Goal: Information Seeking & Learning: Learn about a topic

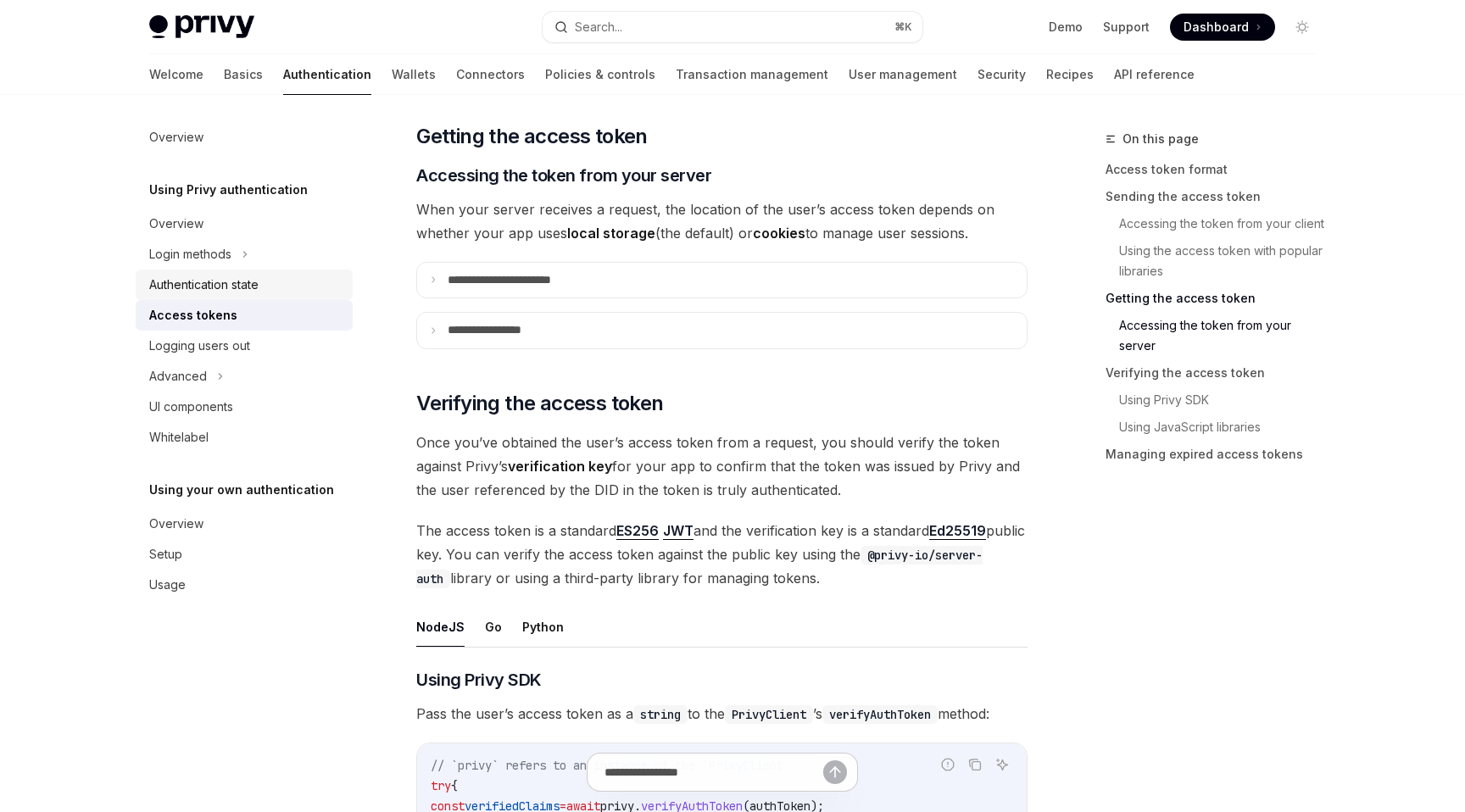
scroll to position [2275, 0]
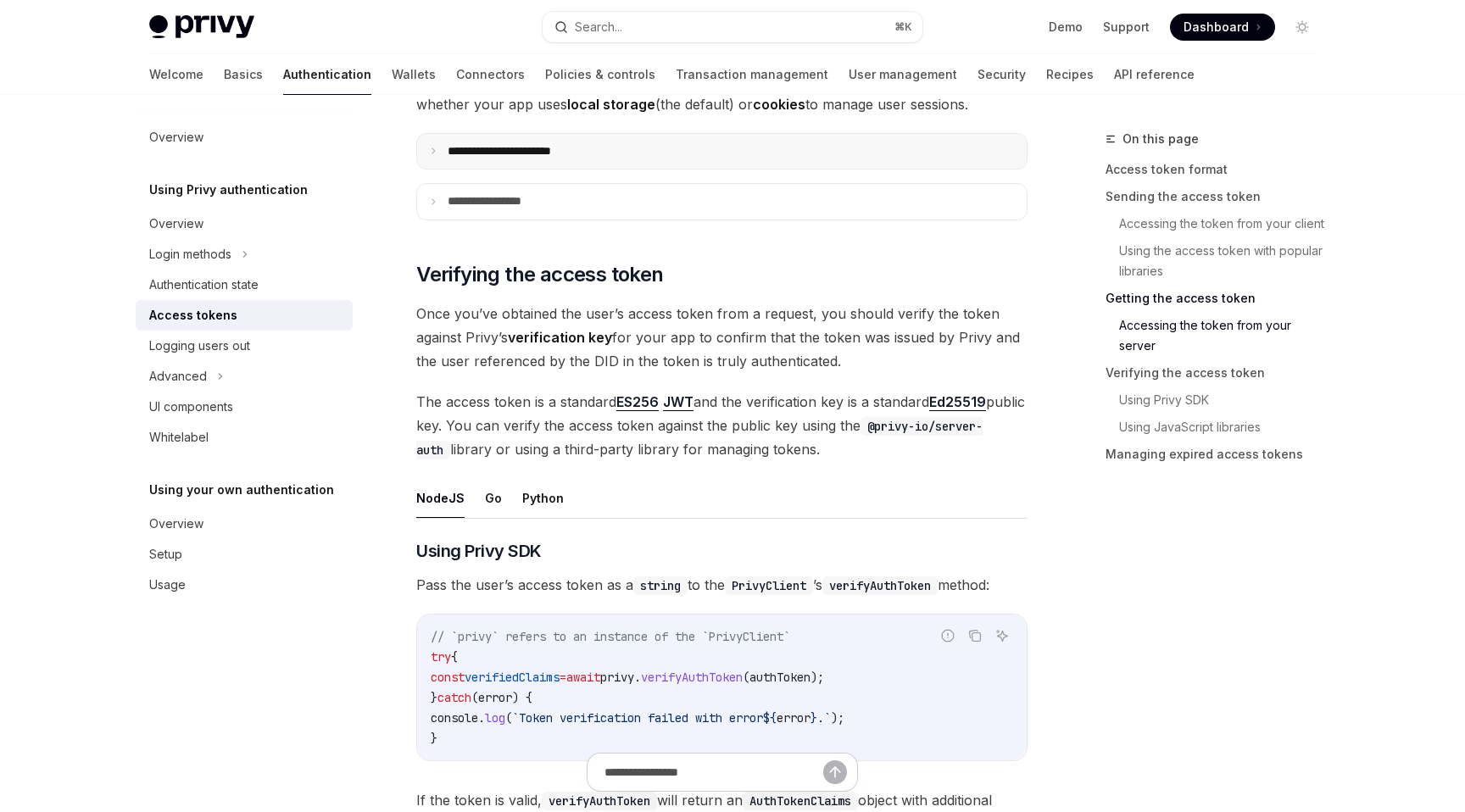
click at [440, 149] on summary "**********" at bounding box center [721, 152] width 610 height 36
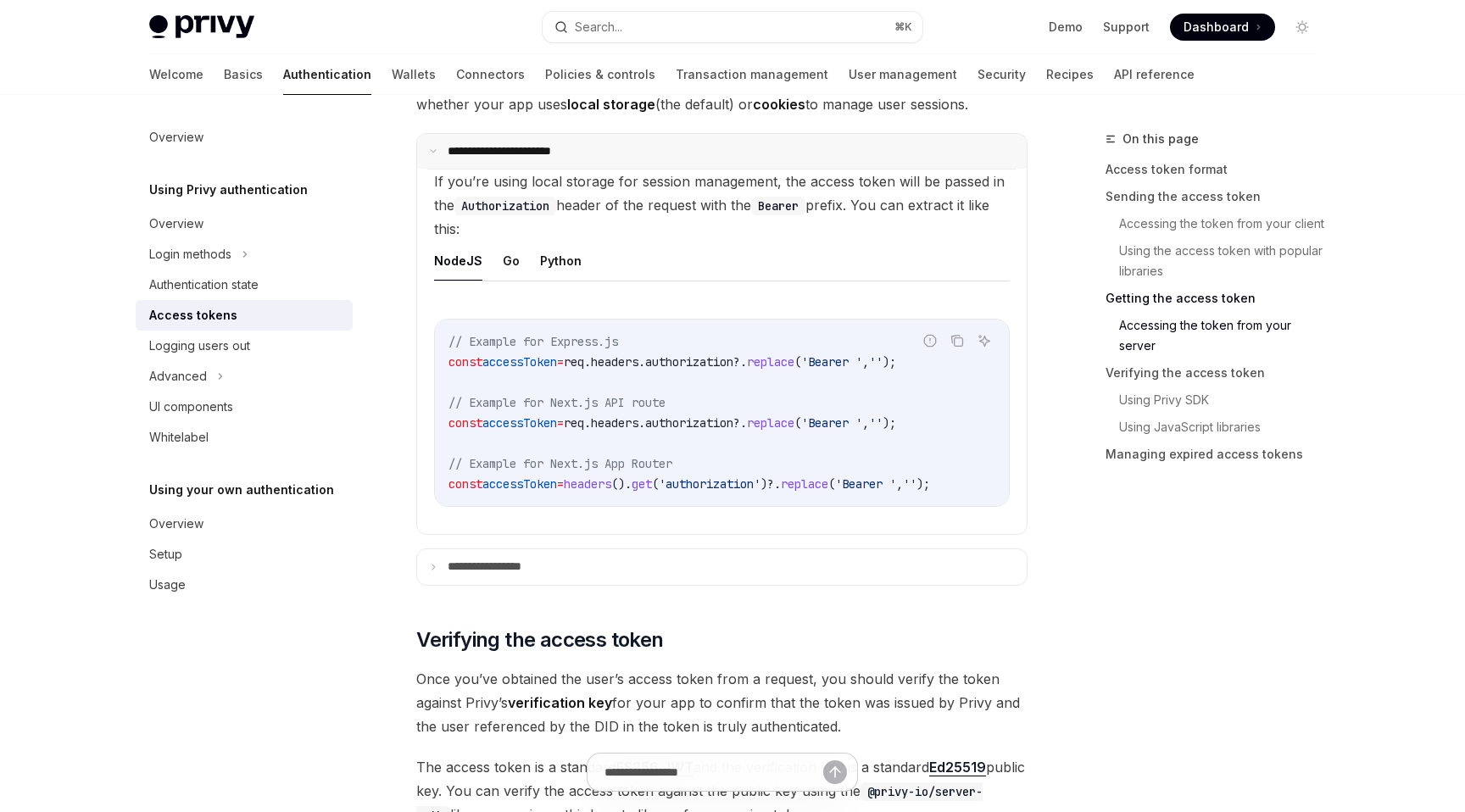
click at [439, 150] on summary "**********" at bounding box center [721, 152] width 610 height 36
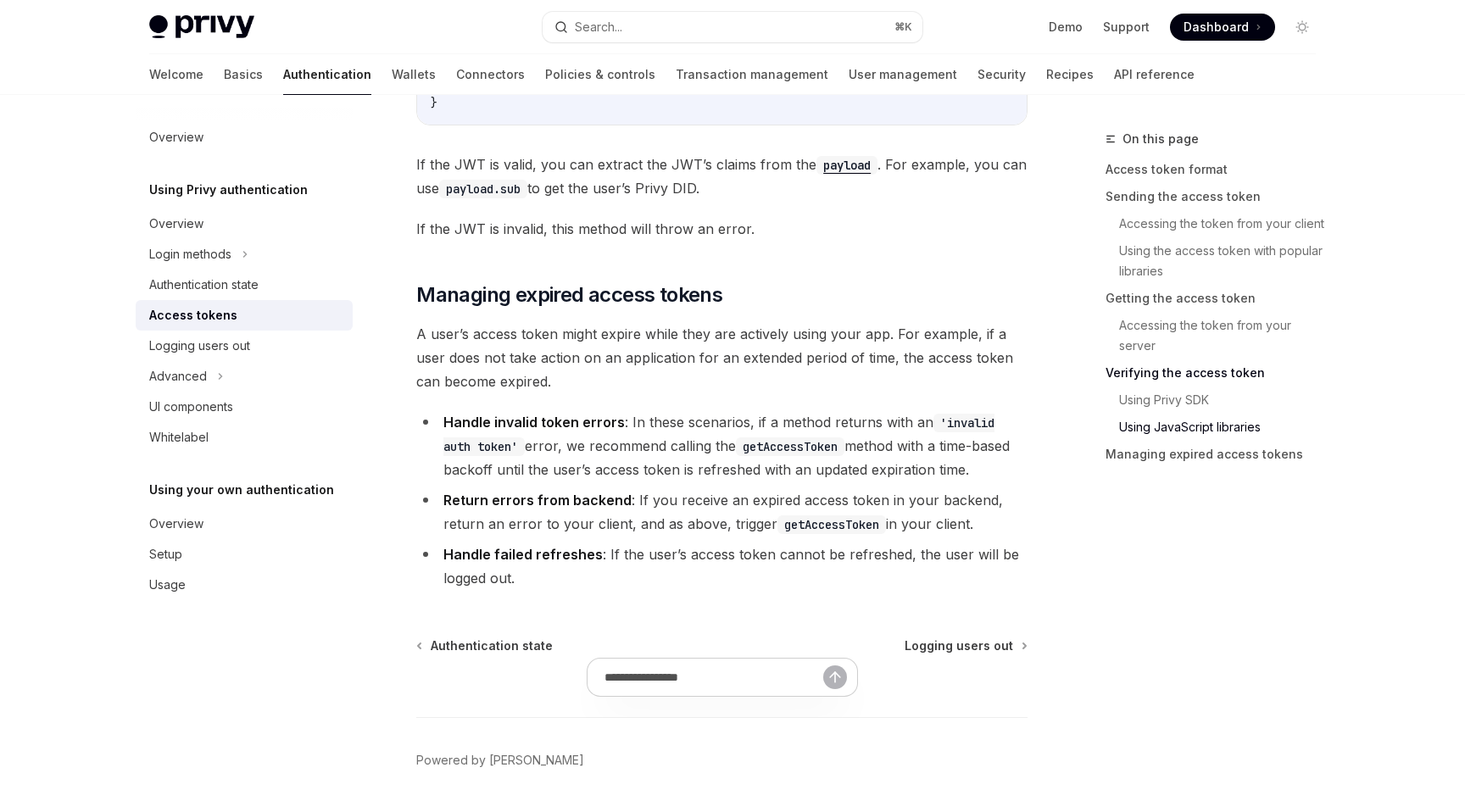
scroll to position [4372, 0]
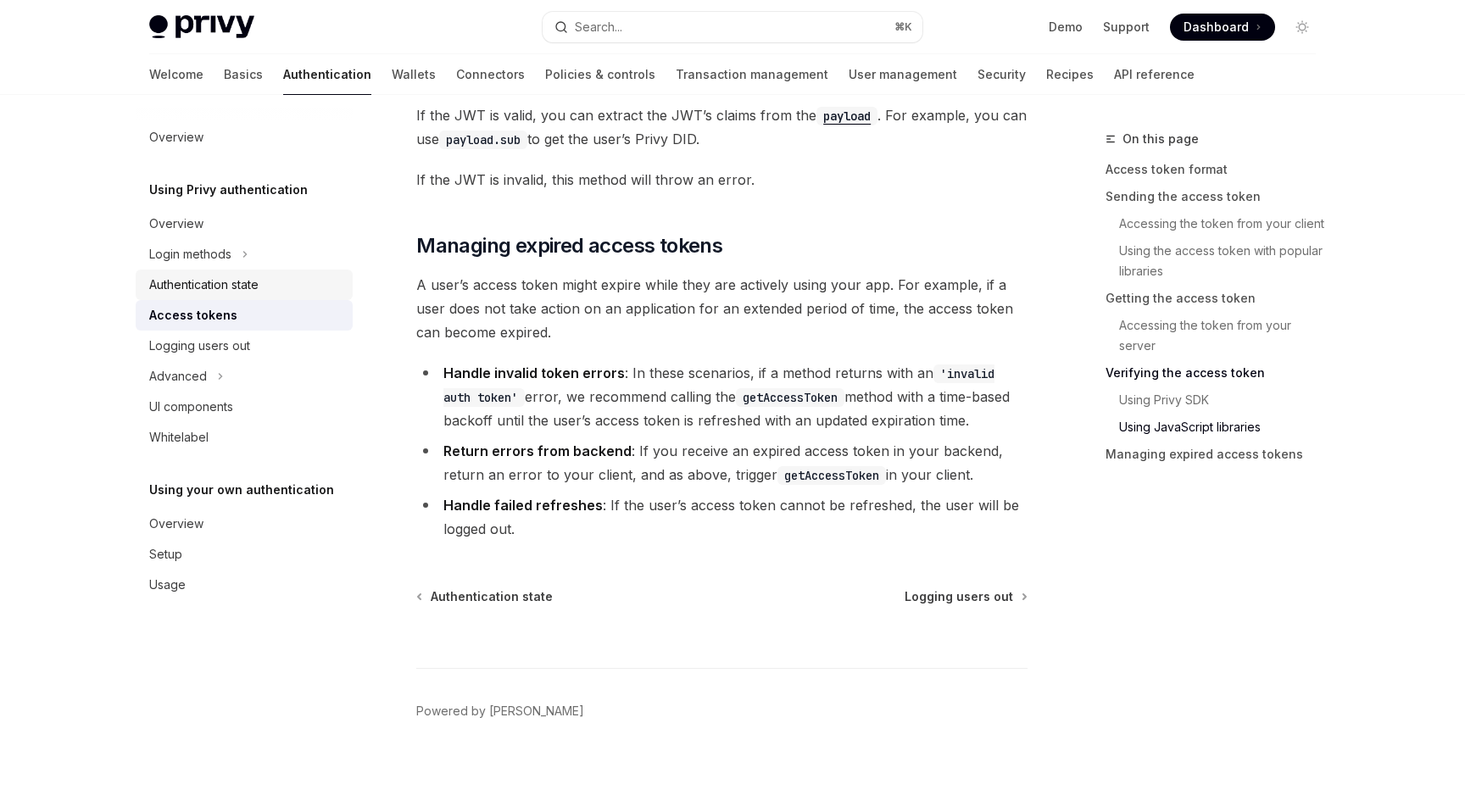
click at [217, 291] on div "Authentication state" at bounding box center [204, 285] width 110 height 21
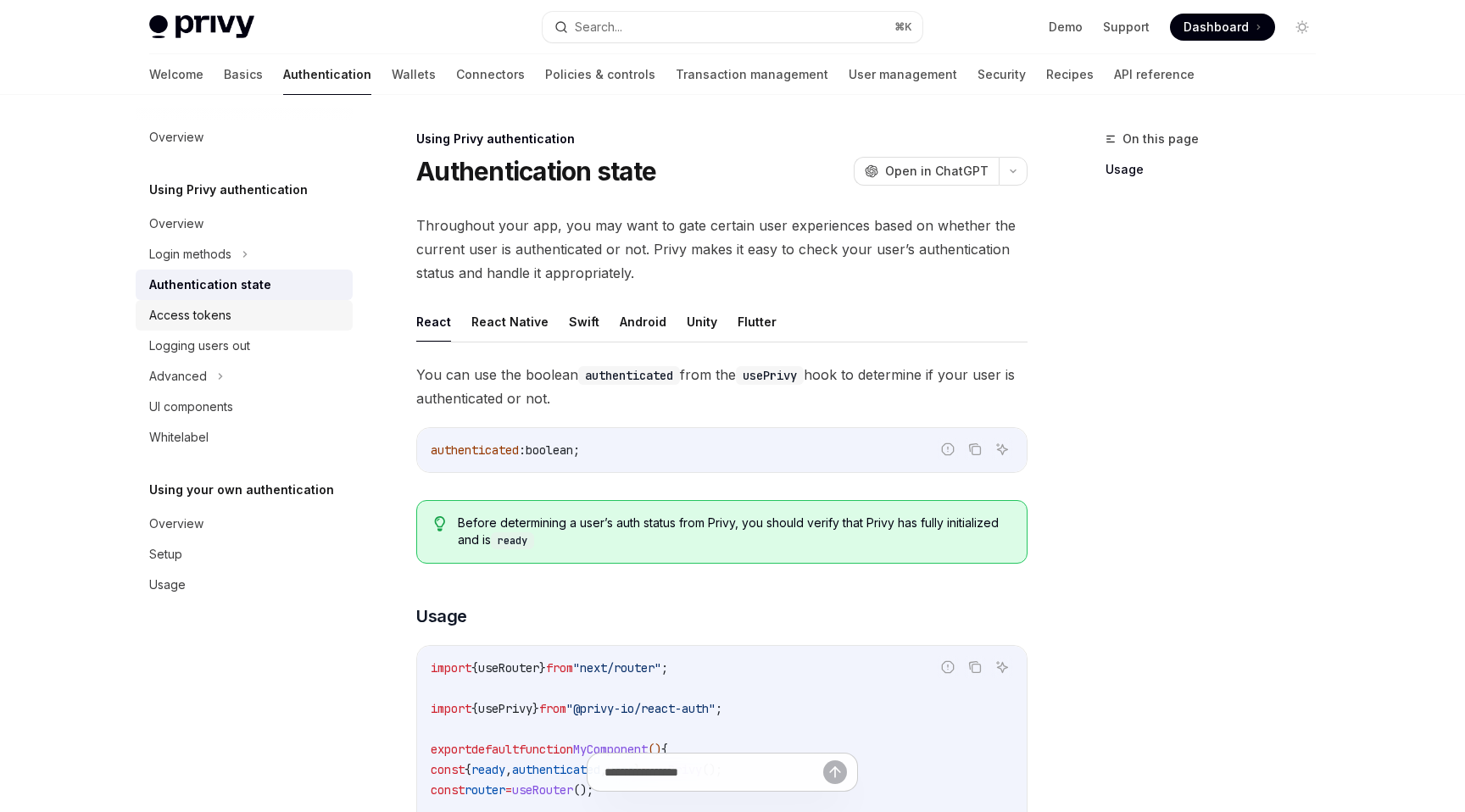
click at [268, 309] on div "Access tokens" at bounding box center [245, 315] width 193 height 21
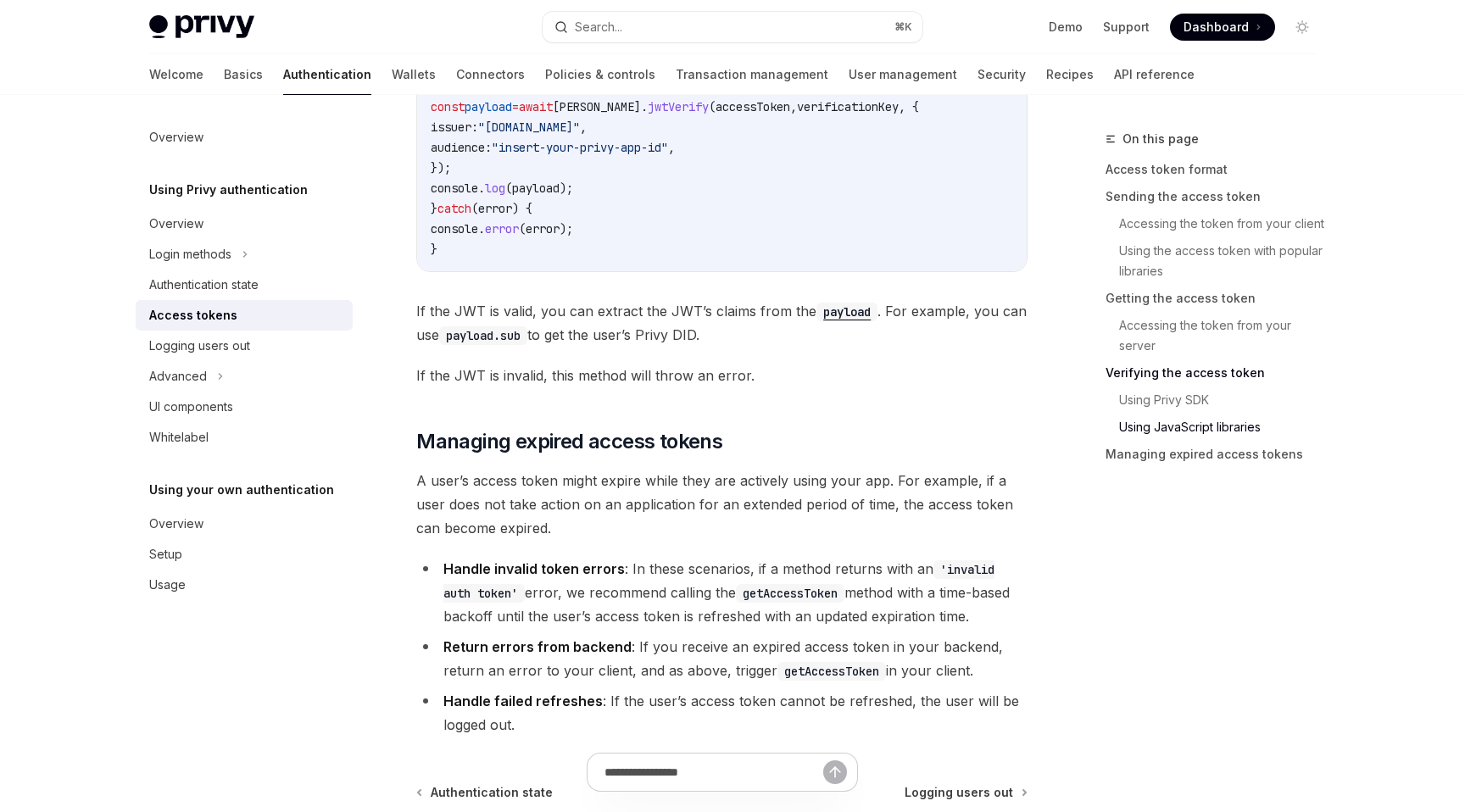
scroll to position [4310, 0]
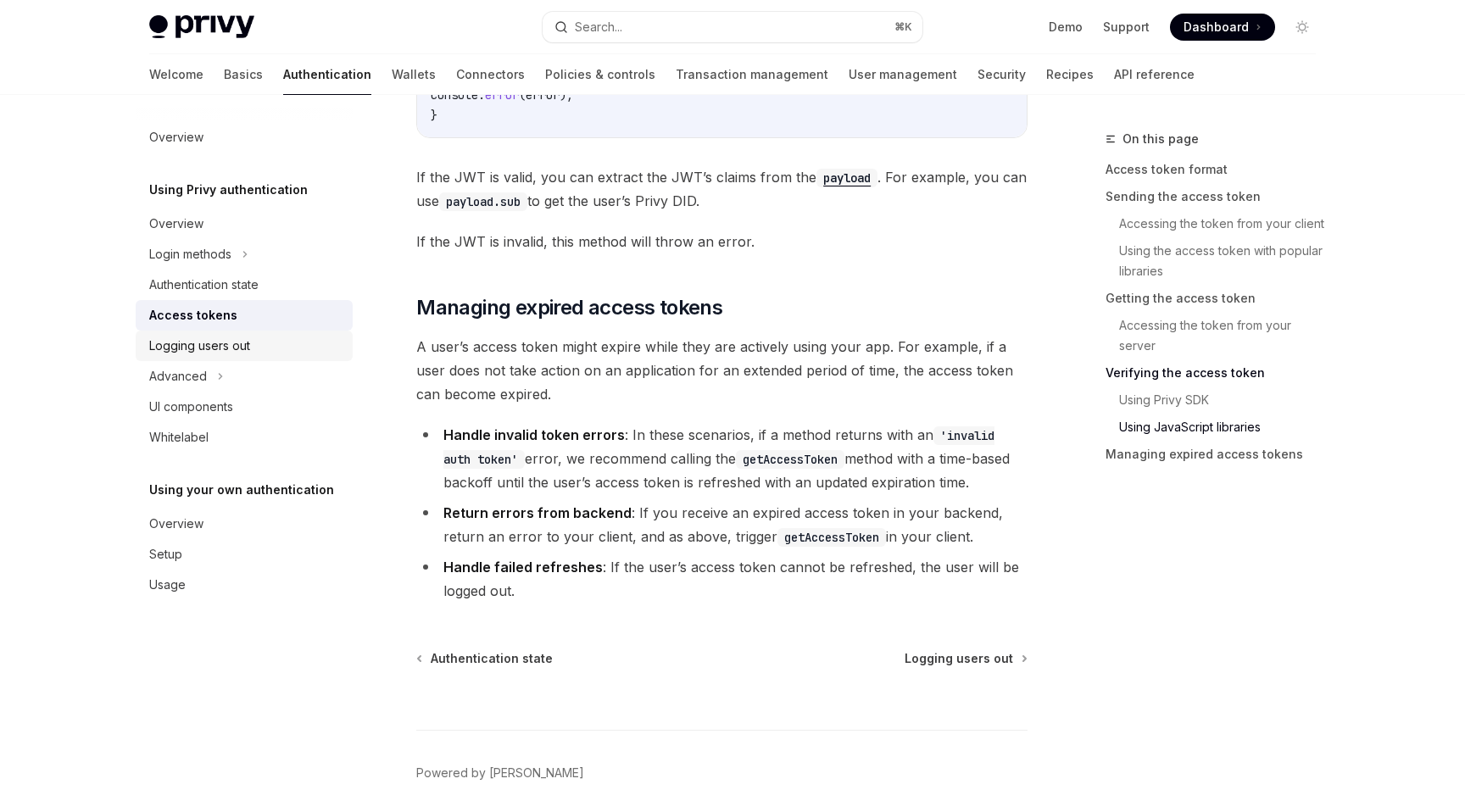
click at [252, 346] on div "Logging users out" at bounding box center [245, 346] width 193 height 21
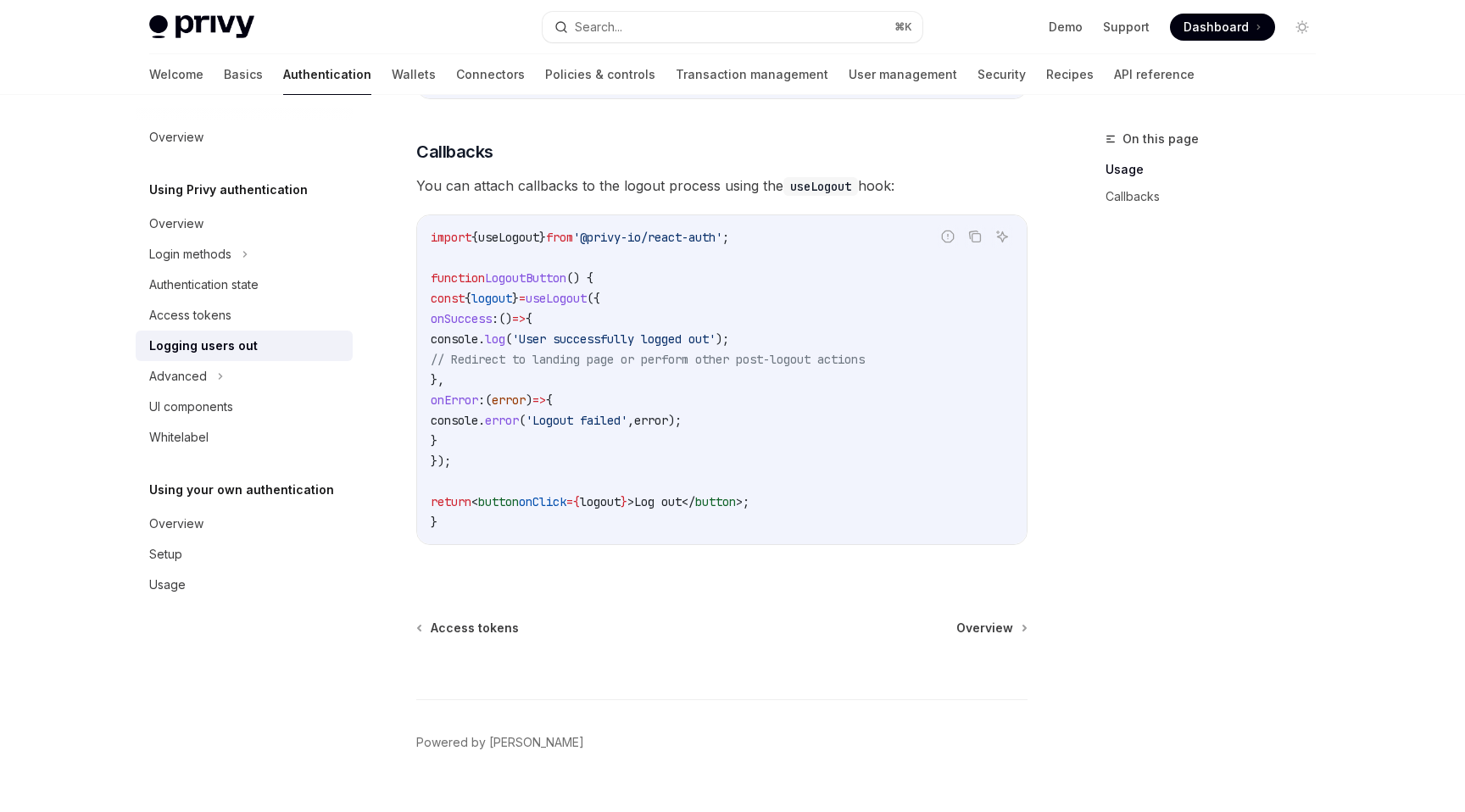
scroll to position [762, 0]
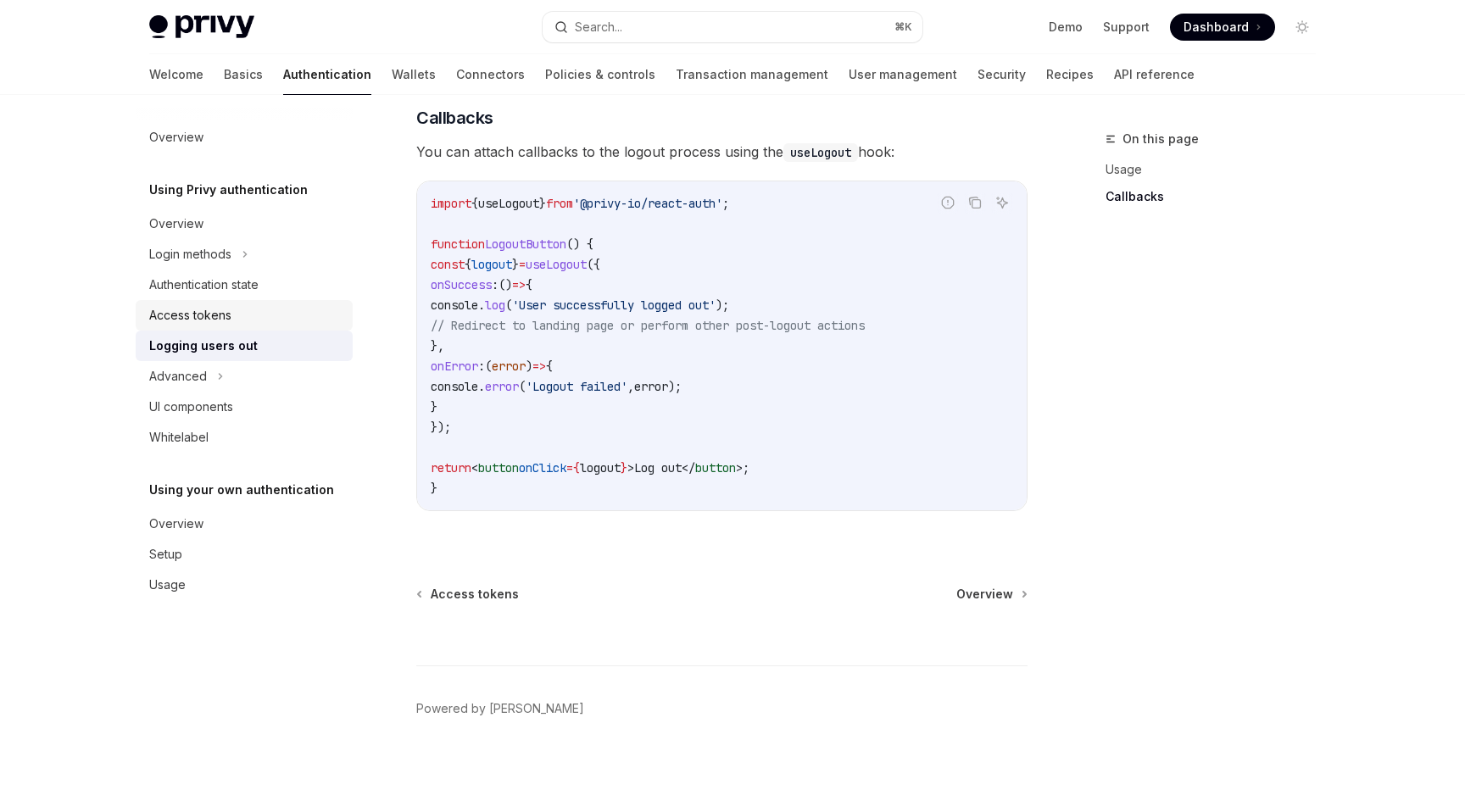
click at [269, 327] on link "Access tokens" at bounding box center [244, 315] width 217 height 31
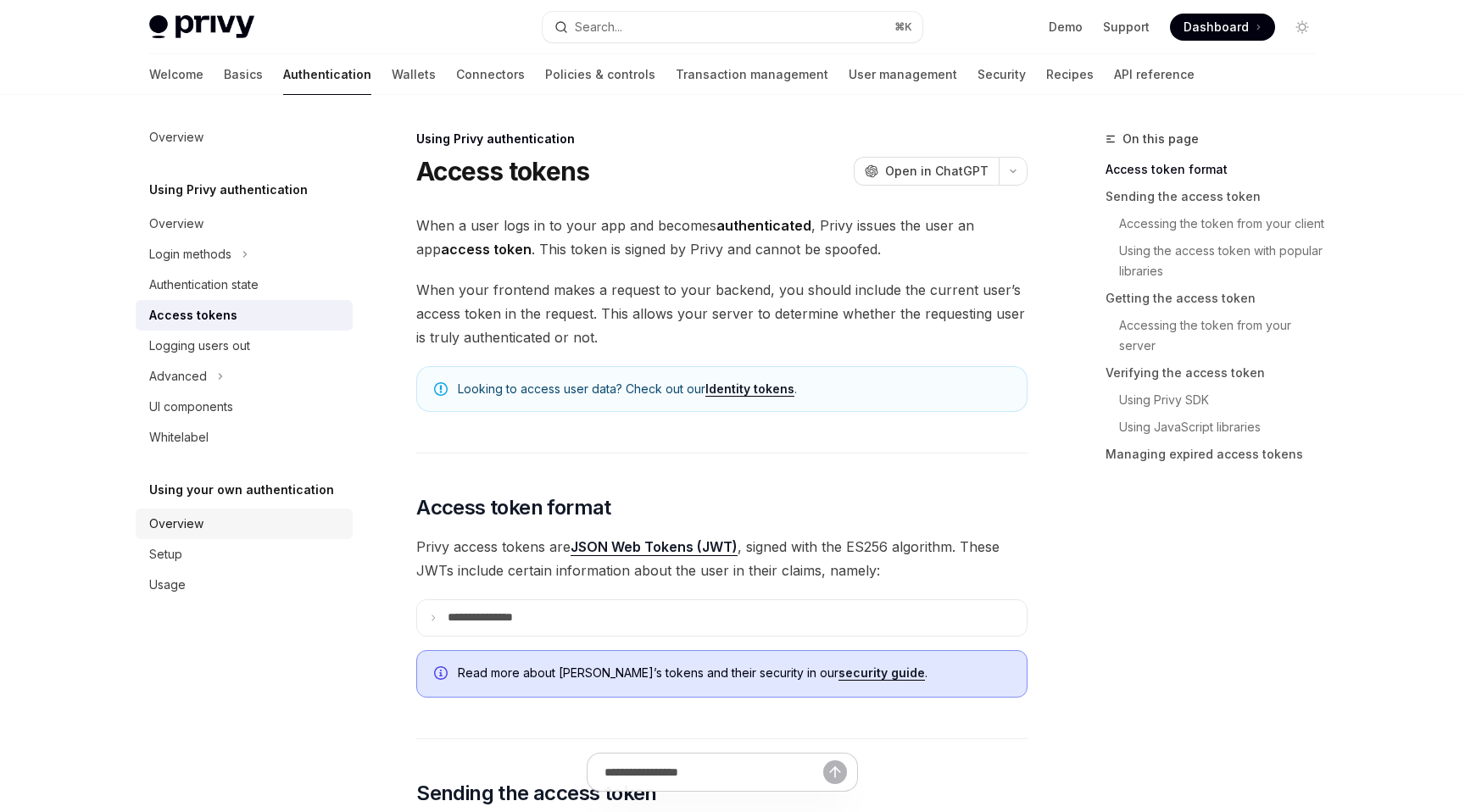
click at [280, 520] on div "Overview" at bounding box center [245, 524] width 193 height 21
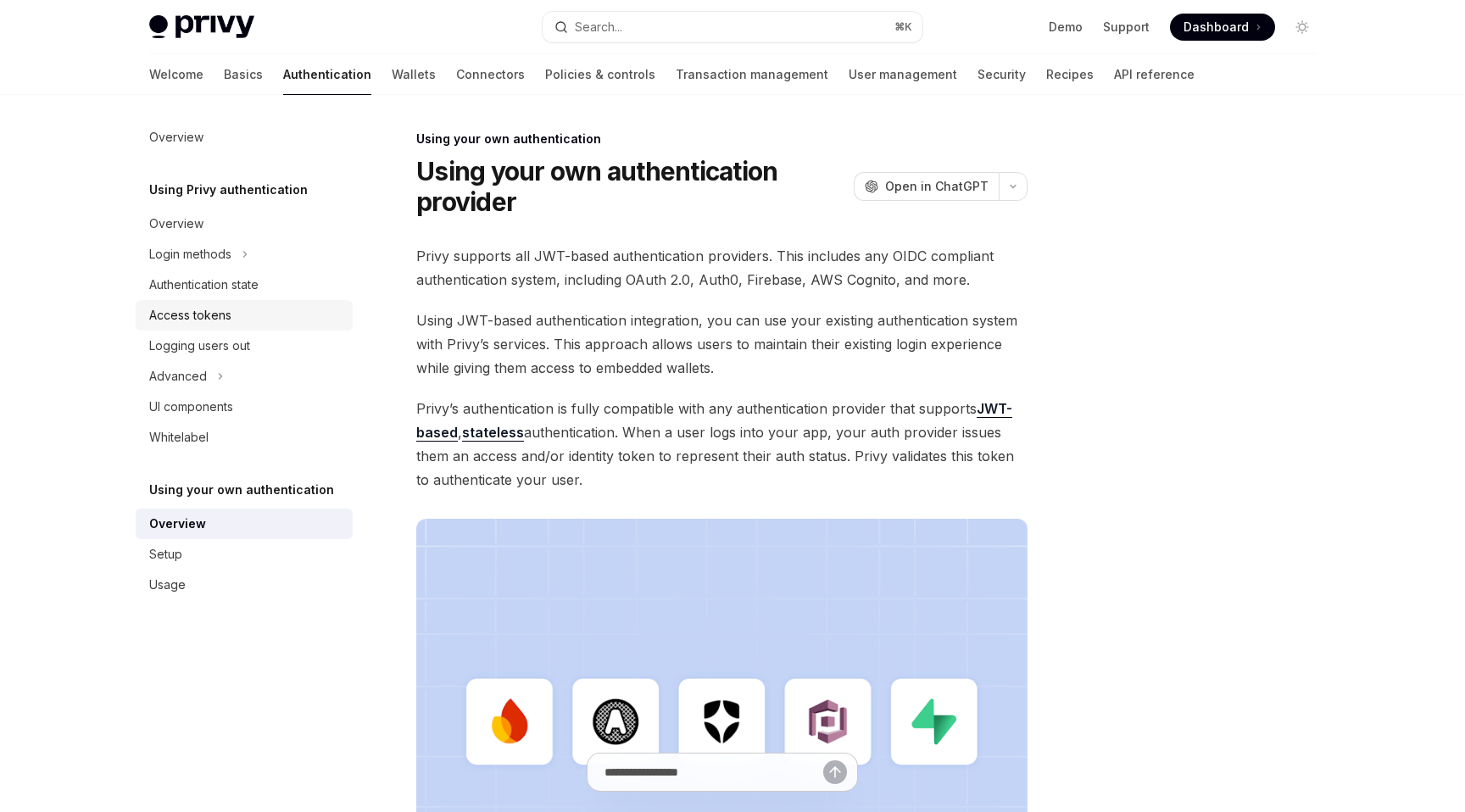
click at [193, 321] on div "Access tokens" at bounding box center [190, 315] width 83 height 21
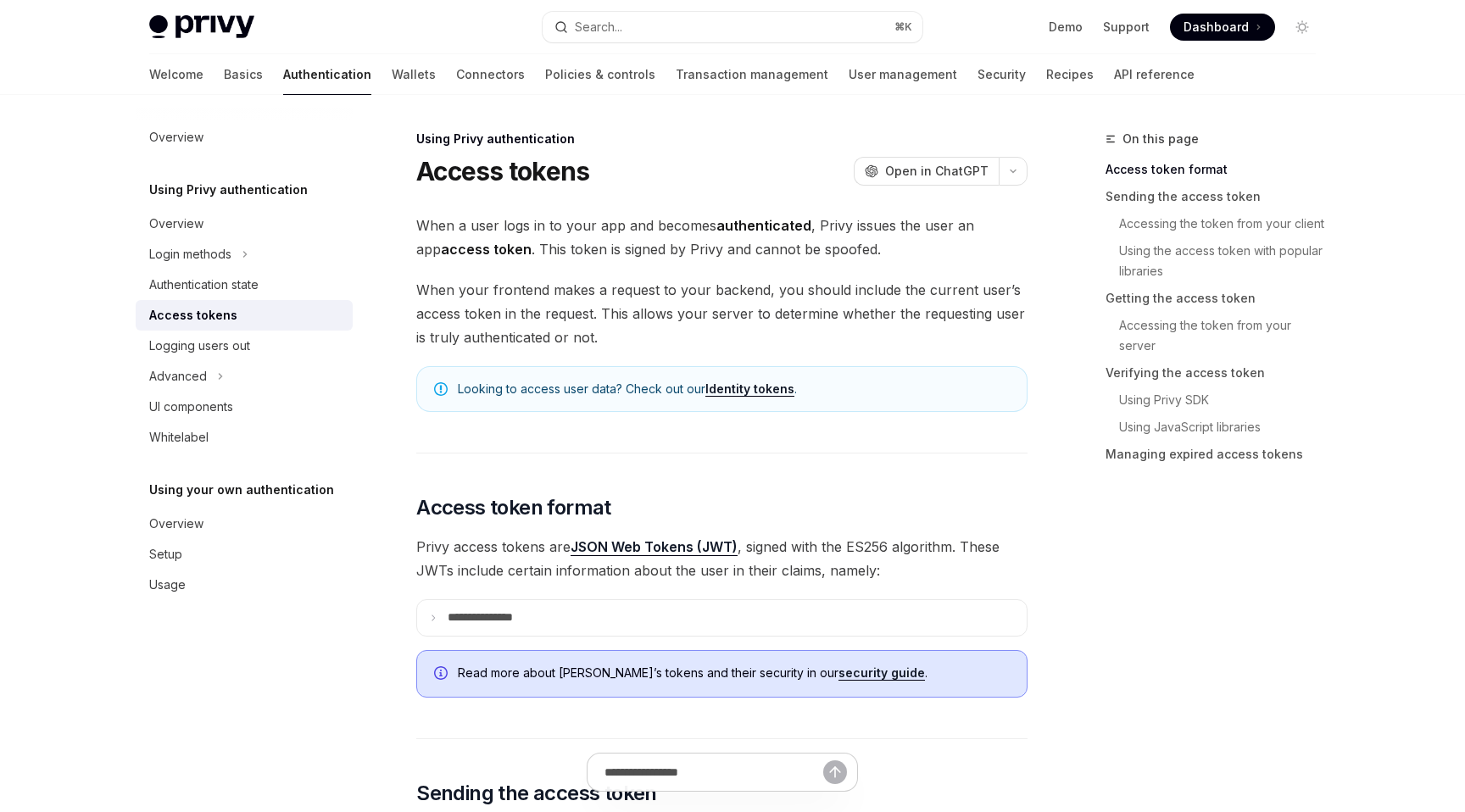
type textarea "*"
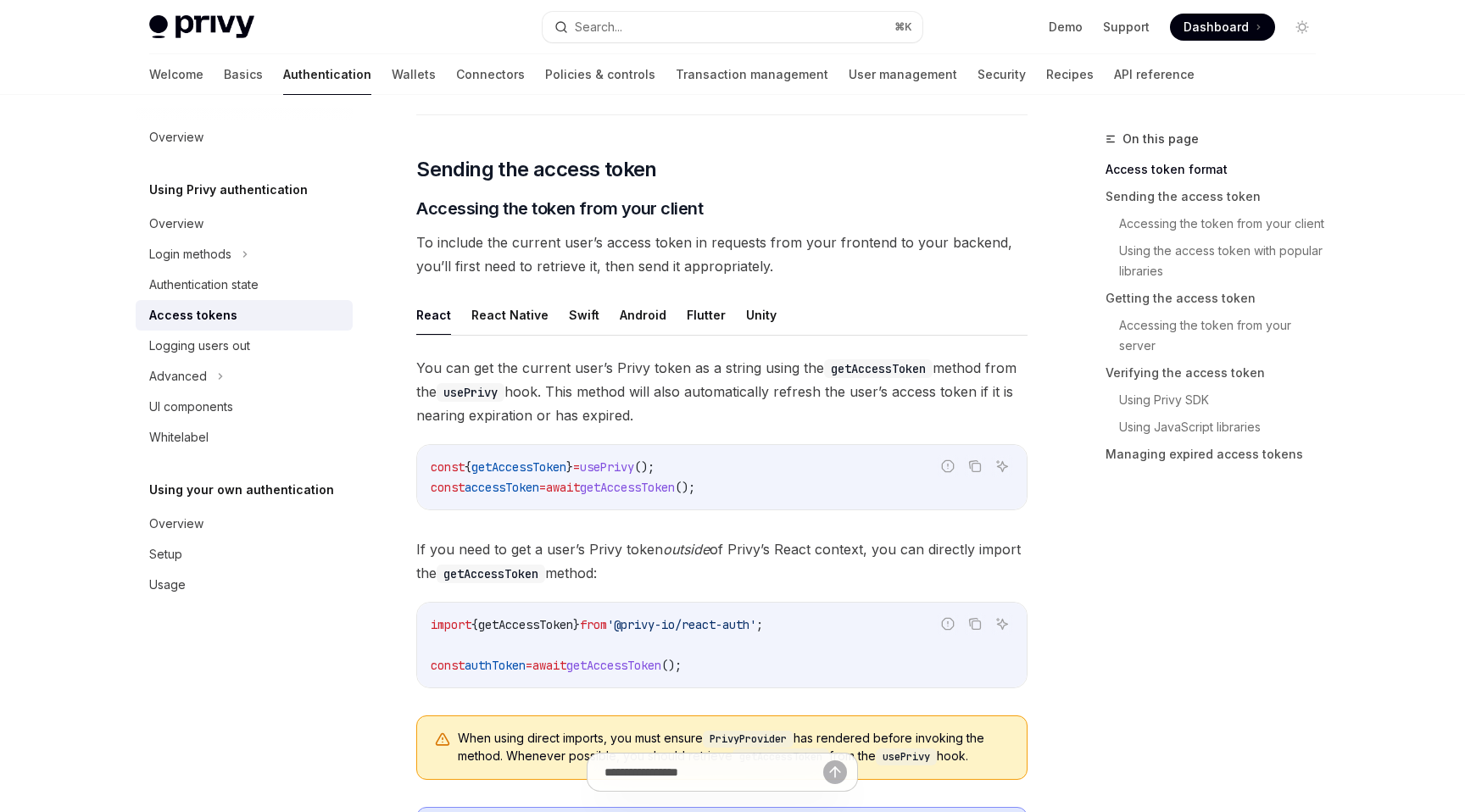
scroll to position [632, 0]
